Goal: Task Accomplishment & Management: Complete application form

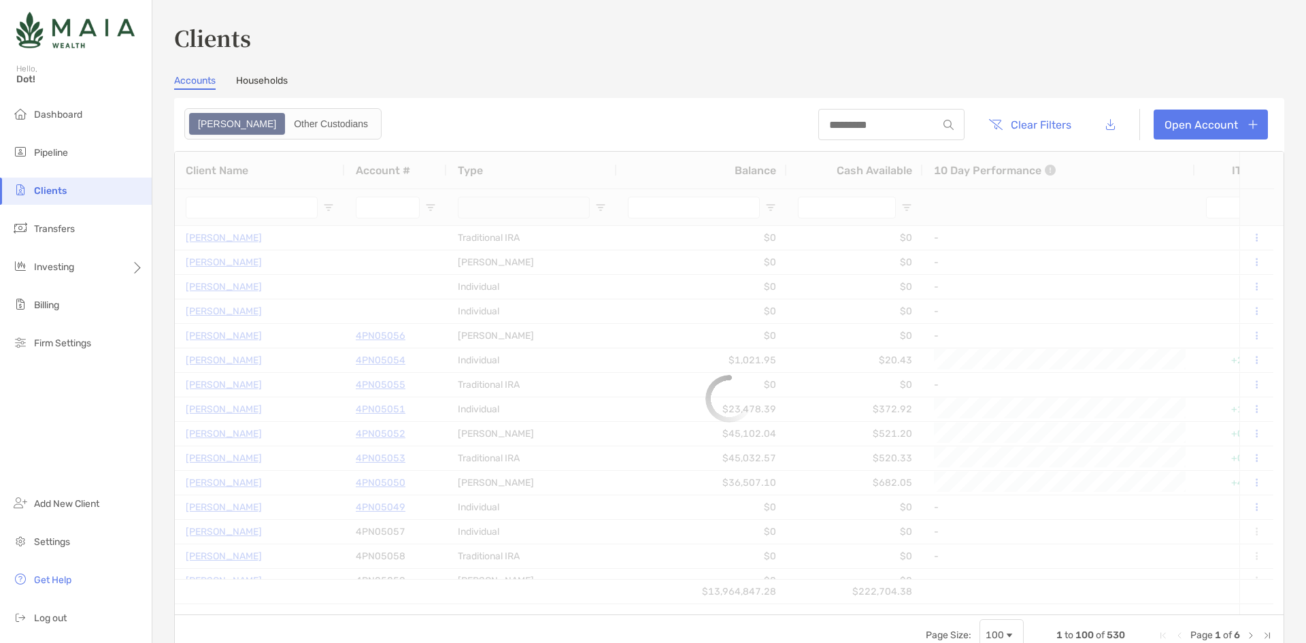
type input "********"
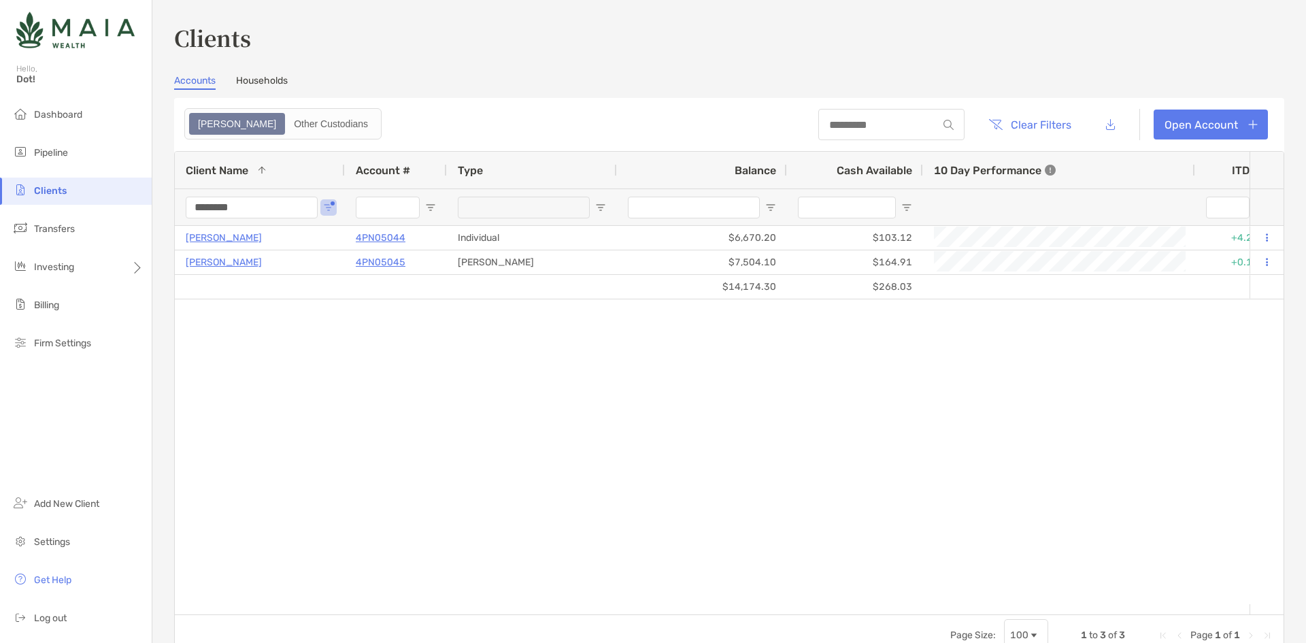
click at [421, 465] on div "[PERSON_NAME] 4PN05044 Individual $6,670.20 $103.12 +4.20% +4.20% Completed Mai…" at bounding box center [712, 415] width 1075 height 378
click at [48, 116] on span "Dashboard" at bounding box center [58, 115] width 48 height 12
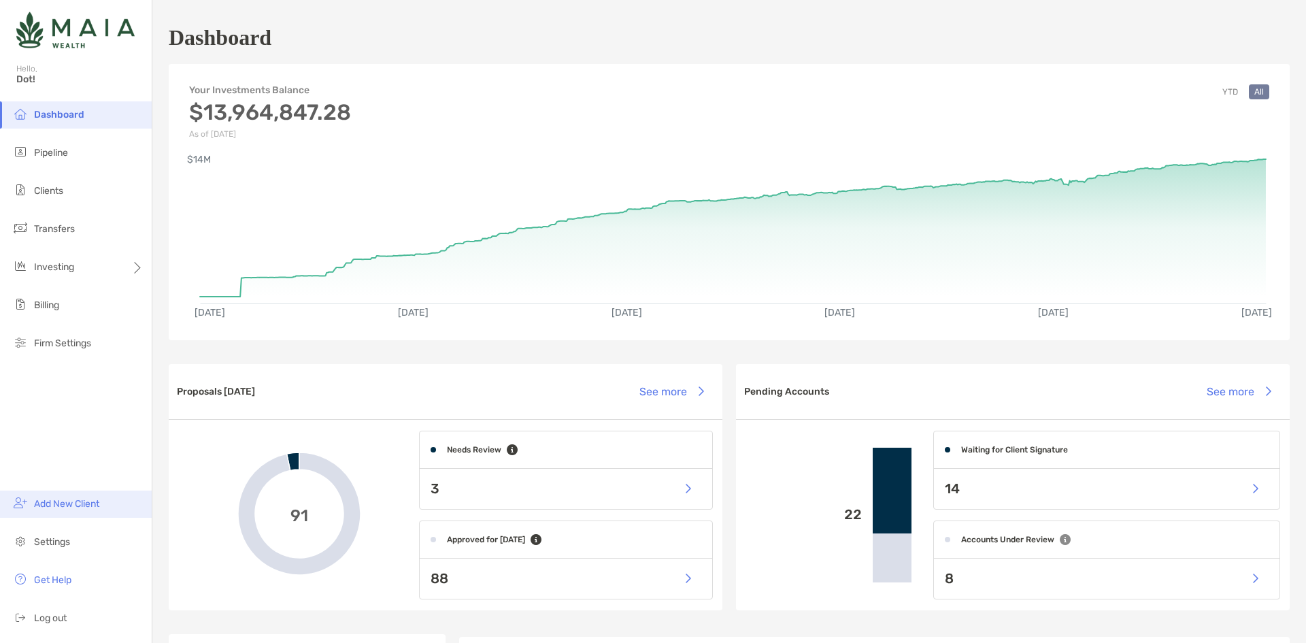
click at [65, 499] on span "Add New Client" at bounding box center [66, 504] width 65 height 12
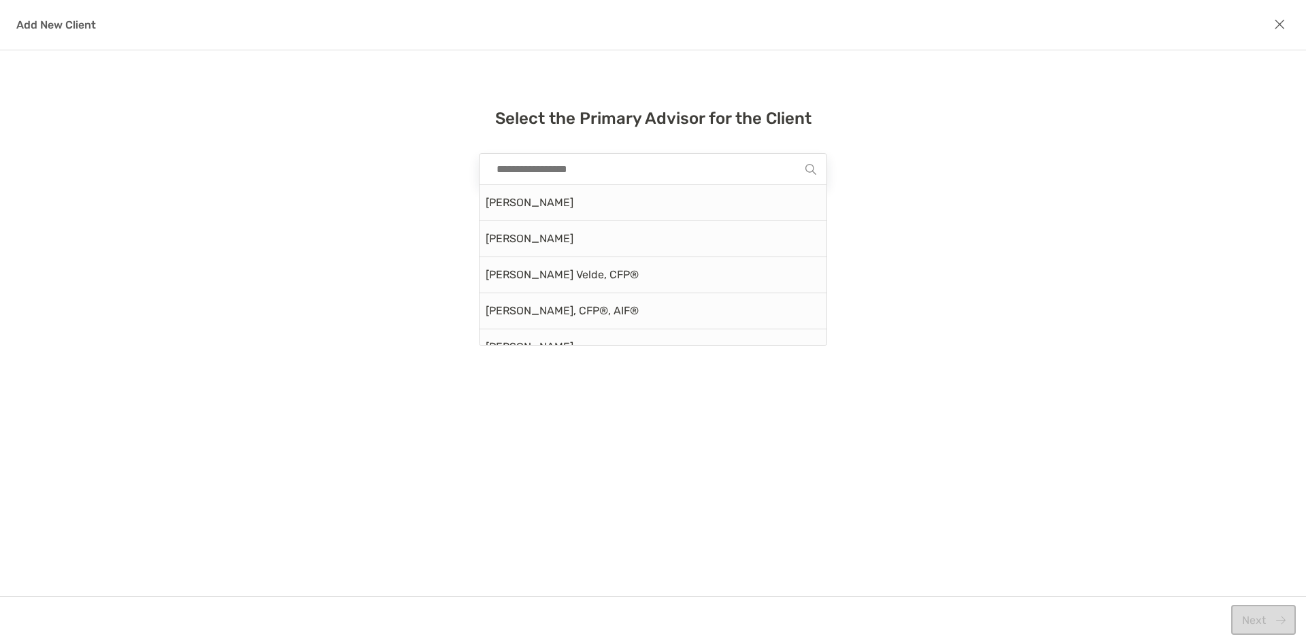
click at [684, 172] on input "modal" at bounding box center [648, 169] width 316 height 31
click at [592, 209] on div "[PERSON_NAME]" at bounding box center [653, 203] width 347 height 36
type input "**********"
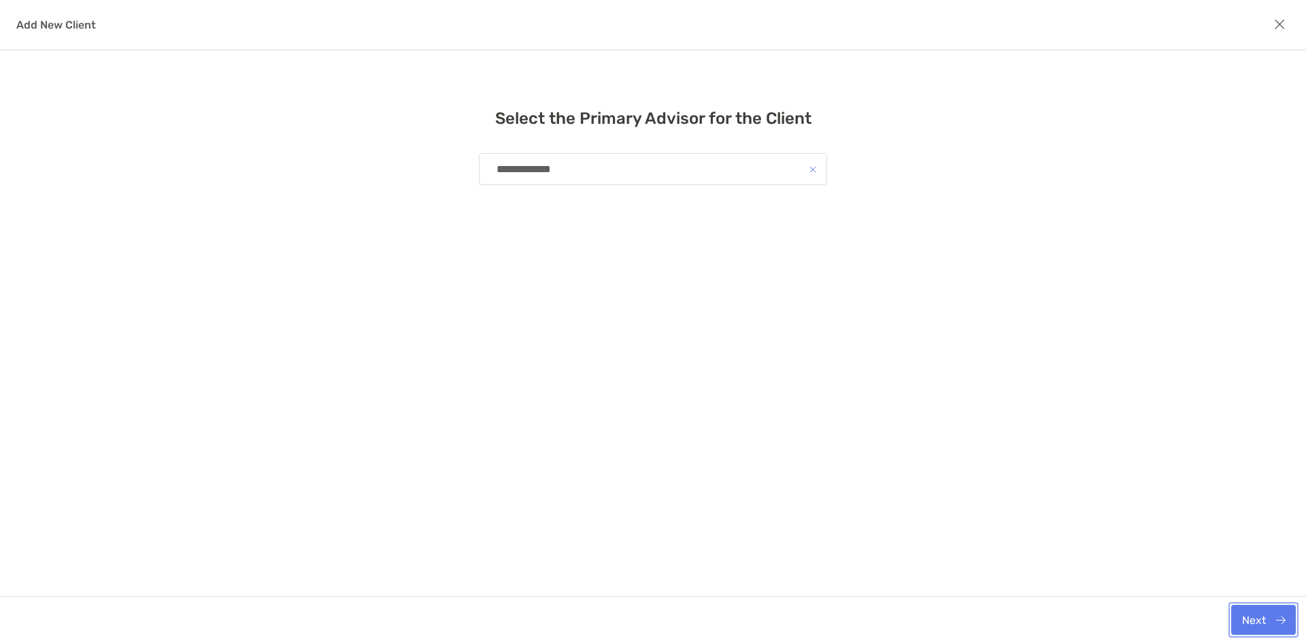
drag, startPoint x: 1283, startPoint y: 610, endPoint x: 1251, endPoint y: 599, distance: 33.4
click at [1282, 610] on button "Next" at bounding box center [1264, 620] width 65 height 30
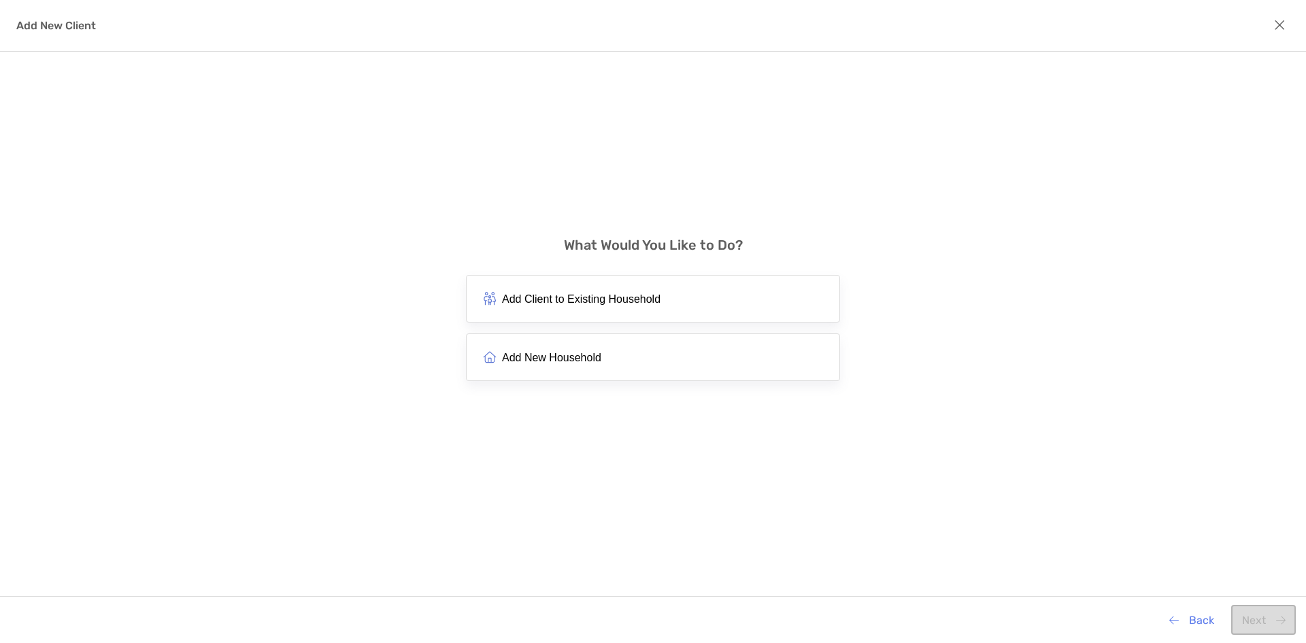
click at [551, 353] on span "Add New Household" at bounding box center [551, 357] width 99 height 13
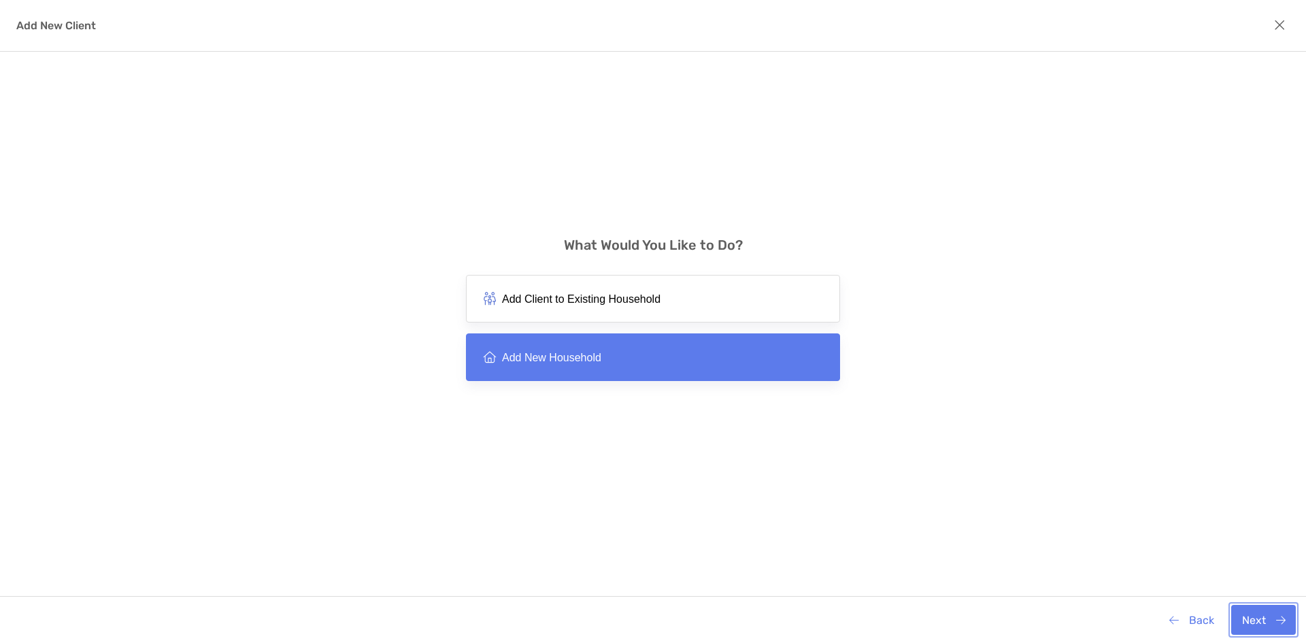
click at [1253, 625] on button "Next" at bounding box center [1264, 620] width 65 height 30
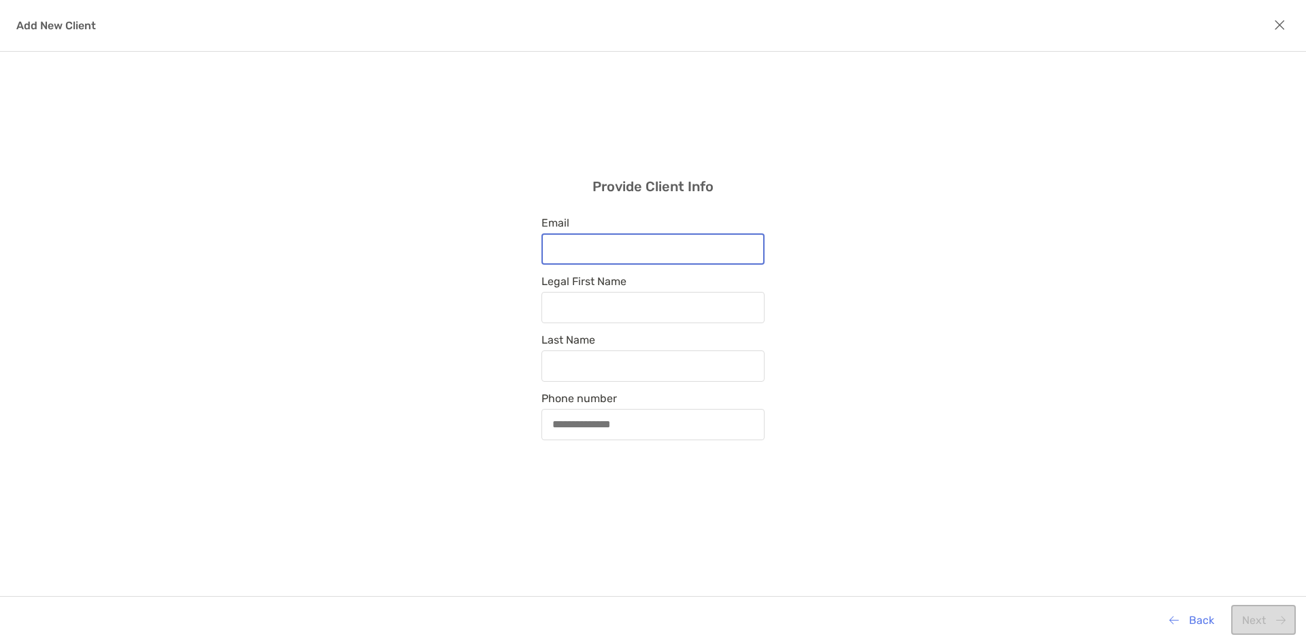
click at [672, 248] on input "Email" at bounding box center [653, 249] width 220 height 12
drag, startPoint x: 813, startPoint y: 270, endPoint x: 804, endPoint y: 274, distance: 9.5
click at [813, 272] on div "Provide Client Info Email Legal First Name Last Name Phone number" at bounding box center [653, 309] width 1306 height 514
click at [1291, 22] on div "Add New Client" at bounding box center [653, 26] width 1306 height 52
click at [1281, 27] on icon "modal" at bounding box center [1280, 25] width 12 height 15
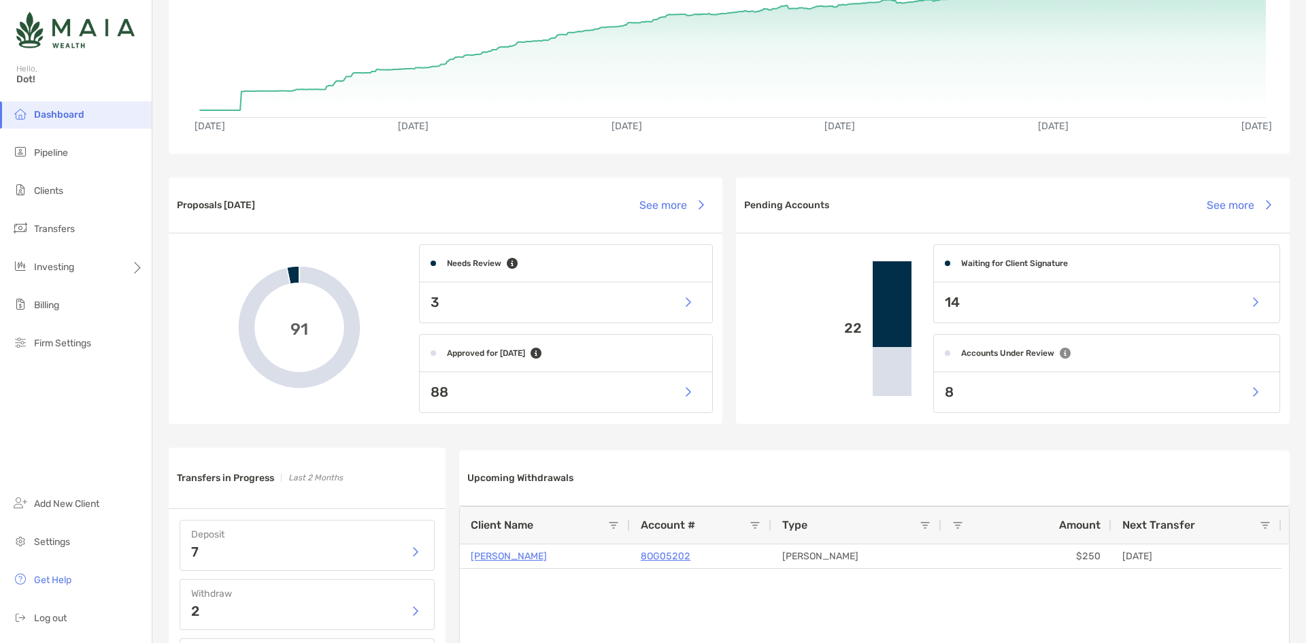
scroll to position [408, 0]
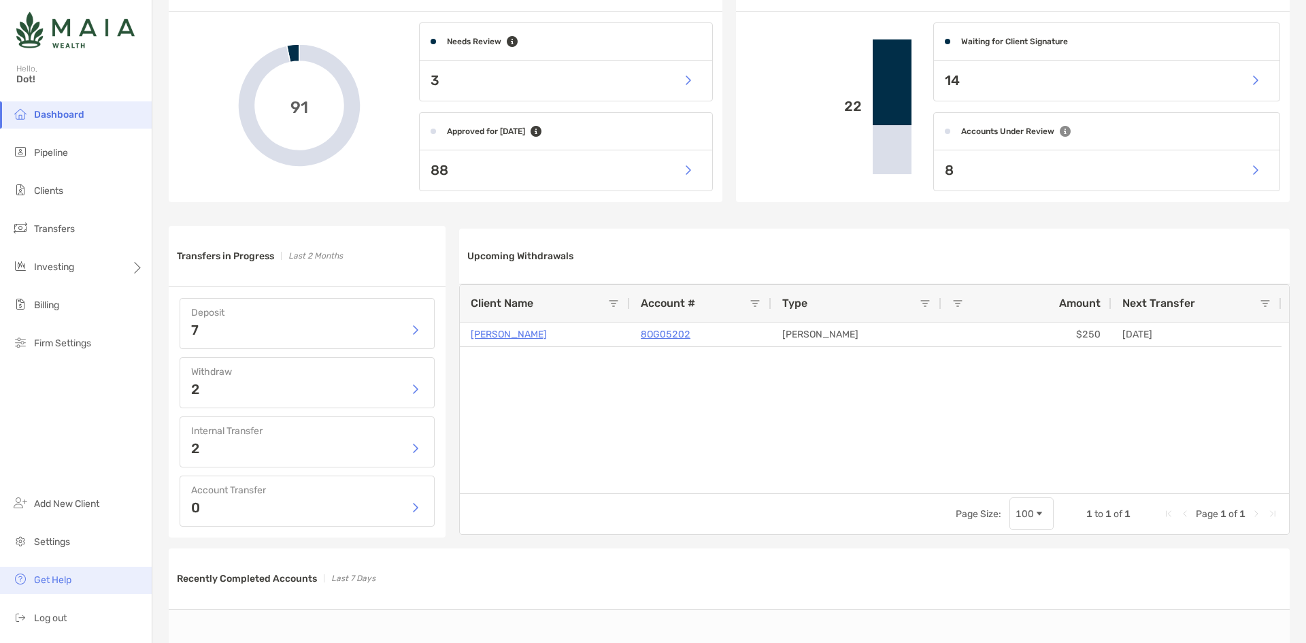
click at [60, 579] on span "Get Help" at bounding box center [52, 580] width 37 height 12
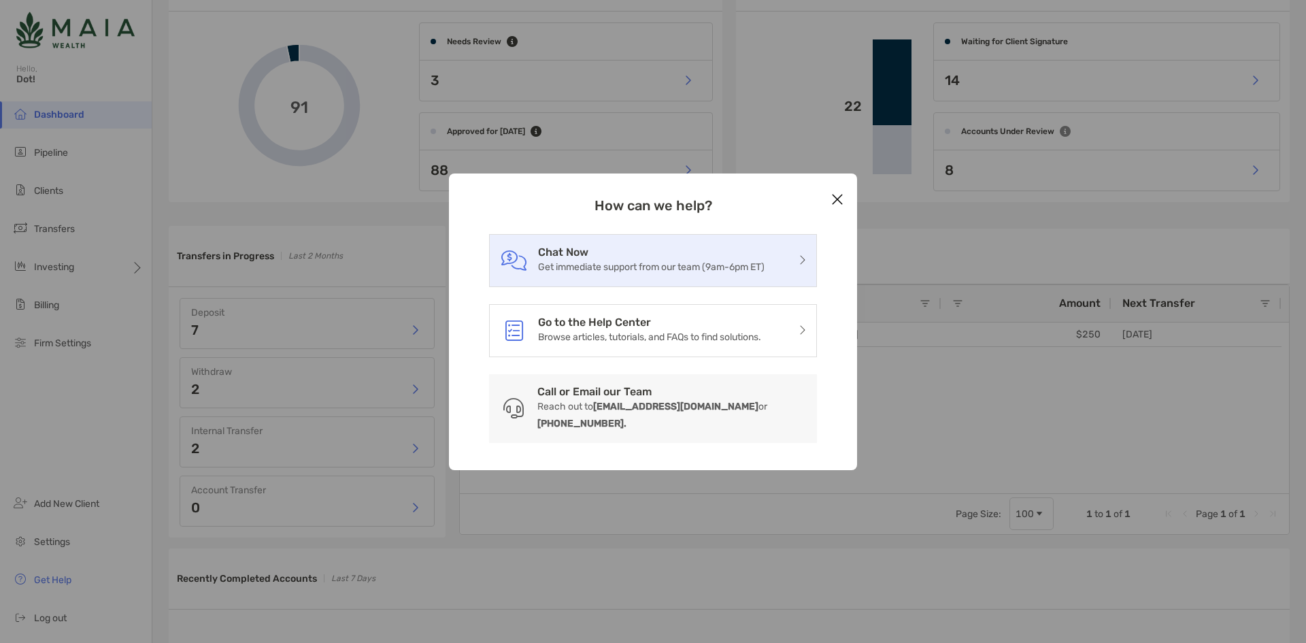
click at [672, 259] on h3 "Chat Now" at bounding box center [651, 252] width 227 height 13
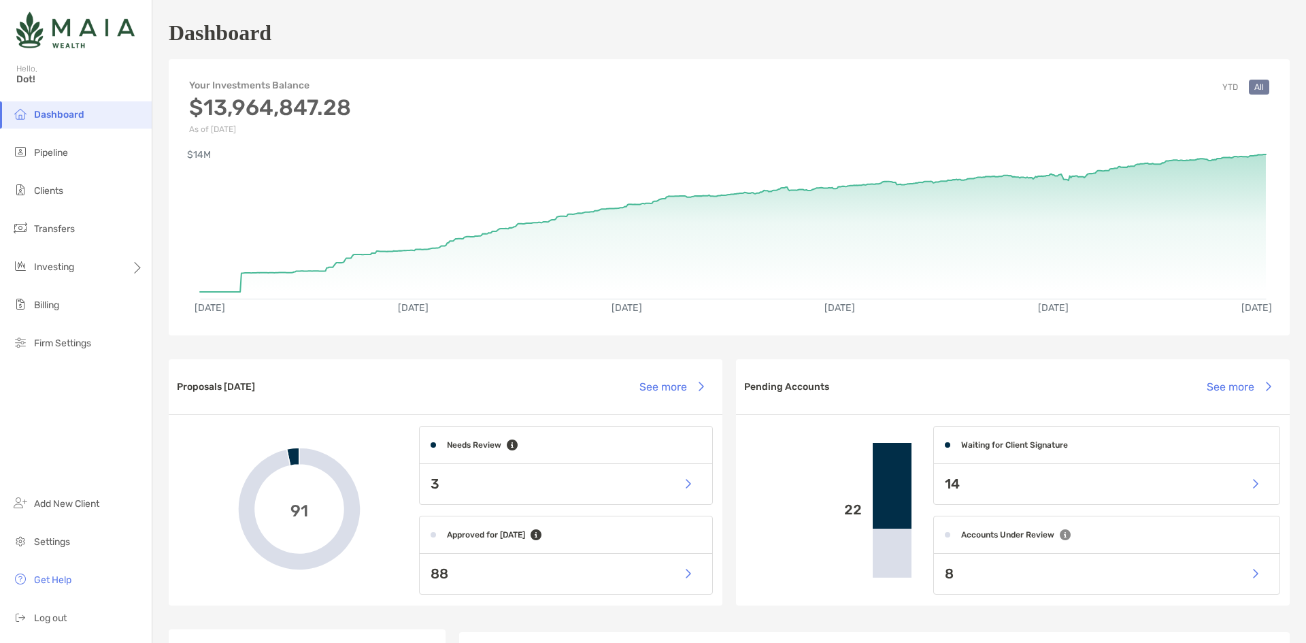
scroll to position [0, 0]
